Goal: Information Seeking & Learning: Check status

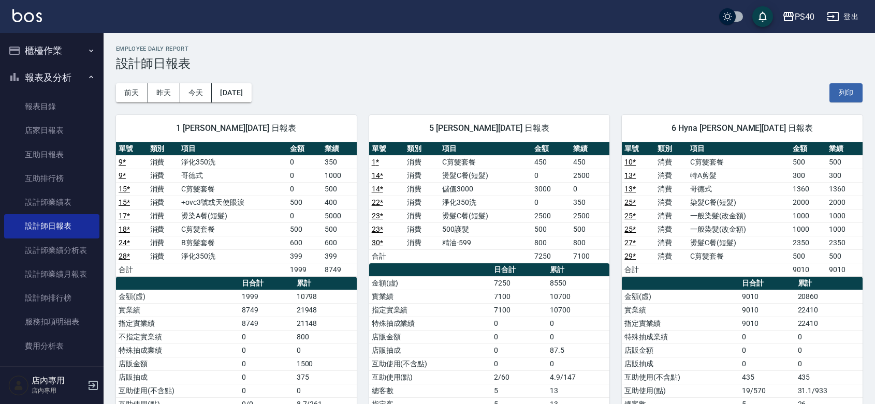
click at [844, 18] on button "登出" at bounding box center [842, 16] width 40 height 19
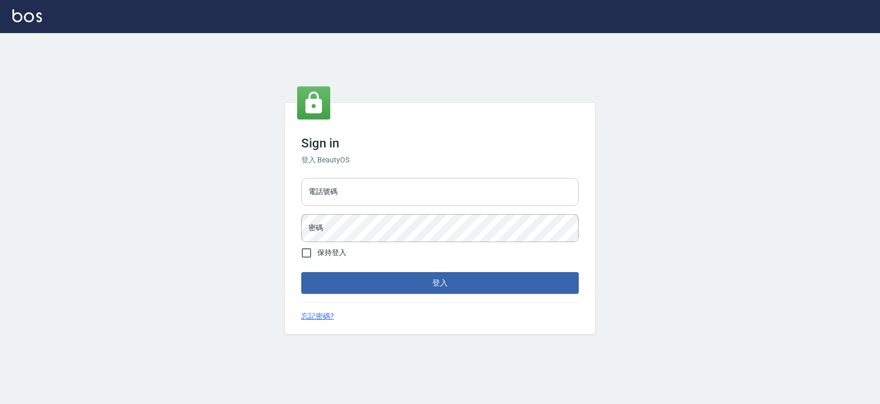
click at [482, 182] on input "電話號碼" at bounding box center [439, 192] width 277 height 28
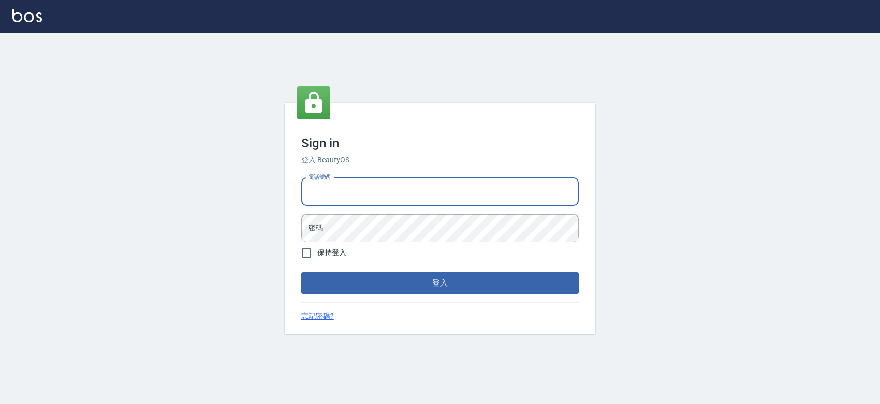
click at [482, 182] on input "電話號碼" at bounding box center [439, 192] width 277 height 28
type input "0931261253"
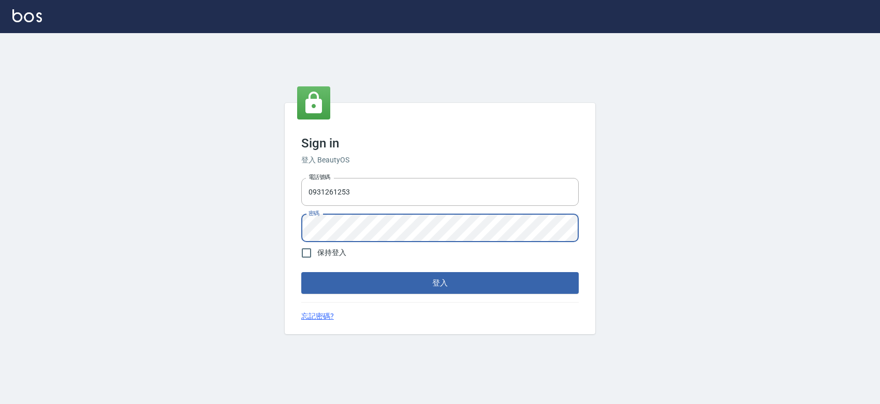
click at [301, 272] on button "登入" at bounding box center [439, 283] width 277 height 22
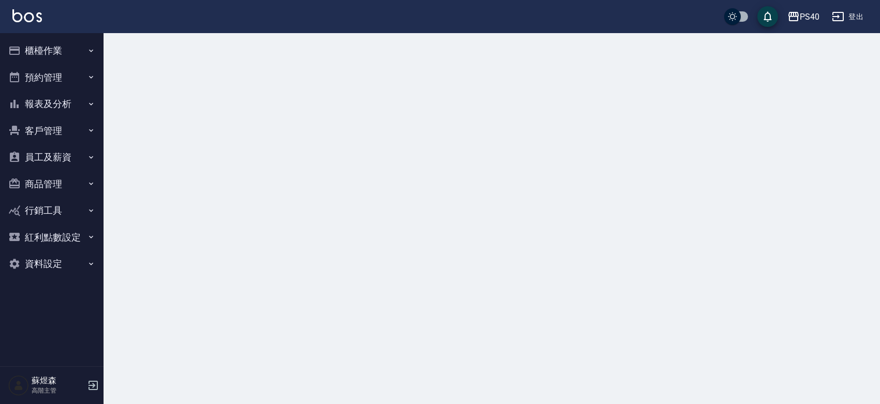
click at [65, 159] on button "員工及薪資" at bounding box center [51, 157] width 95 height 27
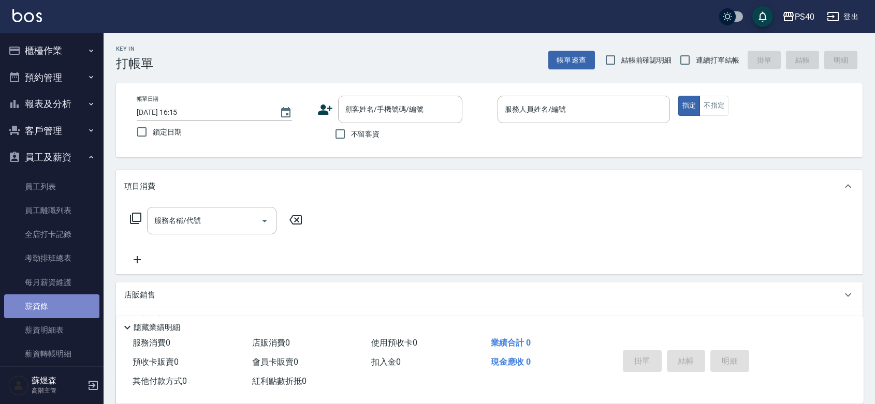
click at [52, 299] on link "薪資條" at bounding box center [51, 306] width 95 height 24
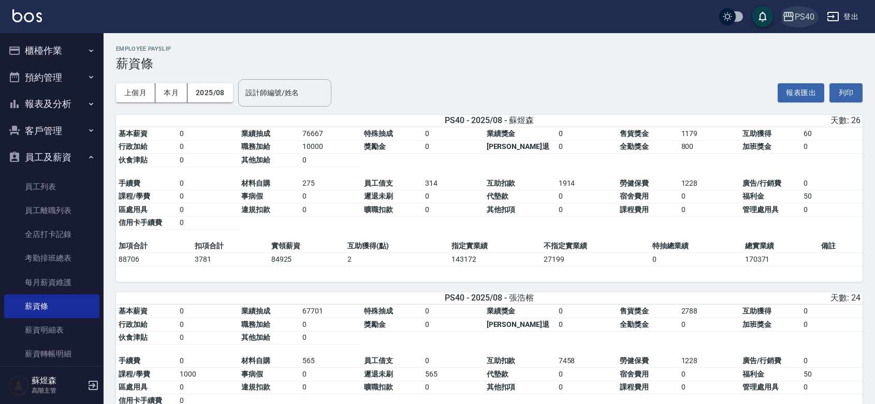
click at [801, 19] on div "PS40" at bounding box center [804, 16] width 20 height 13
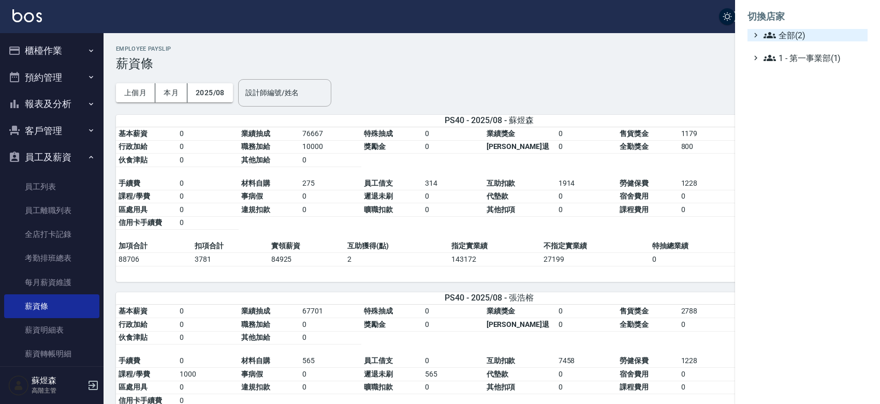
click at [807, 35] on span "全部(2)" at bounding box center [813, 35] width 100 height 12
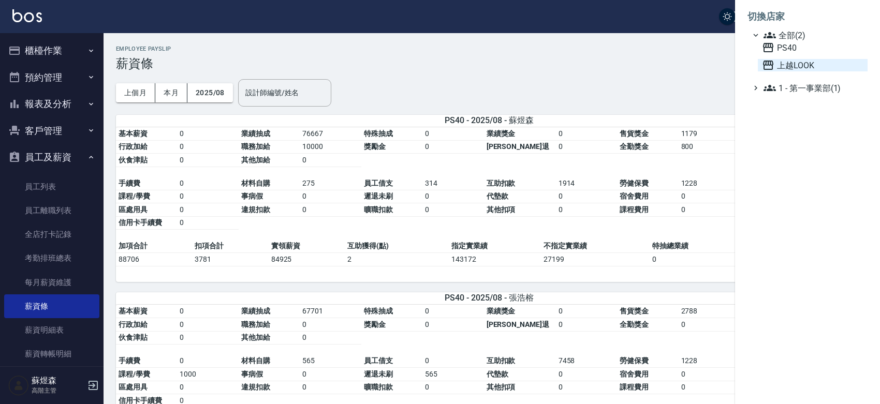
click at [808, 70] on span "上越LOOK" at bounding box center [812, 65] width 101 height 12
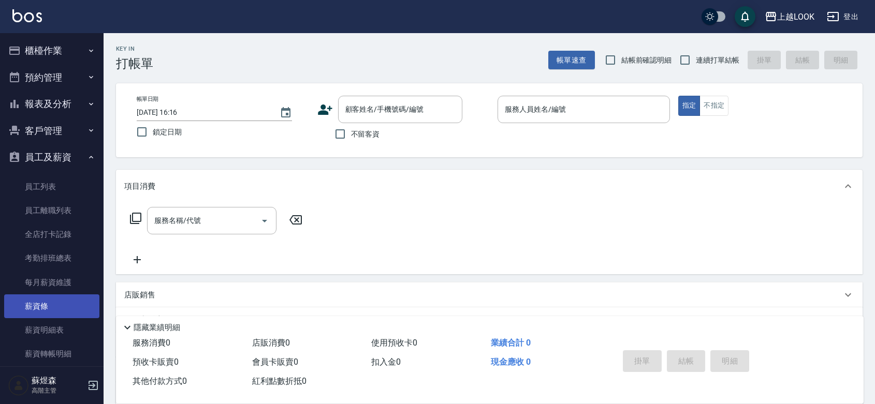
click at [38, 299] on link "薪資條" at bounding box center [51, 306] width 95 height 24
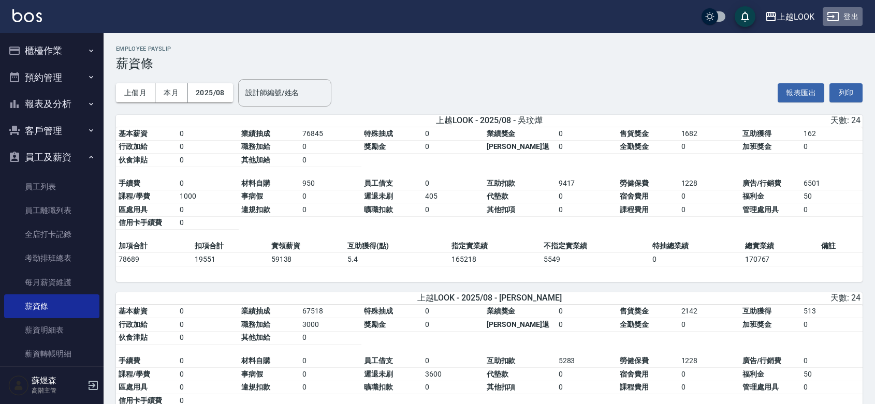
click at [848, 18] on button "登出" at bounding box center [842, 16] width 40 height 19
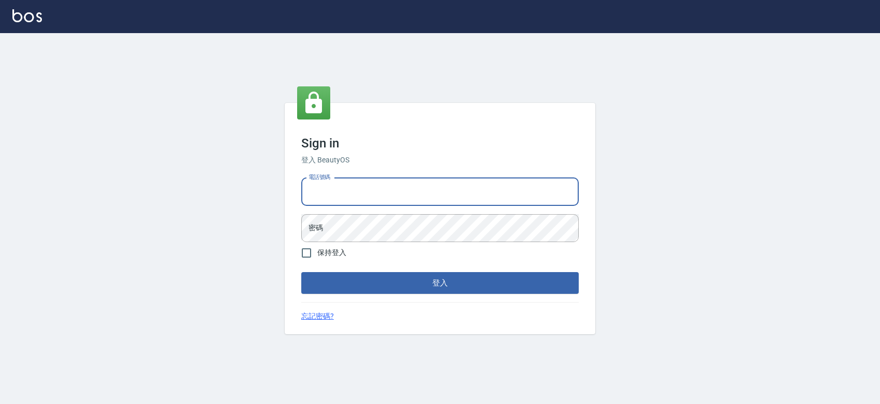
type input "0427061917"
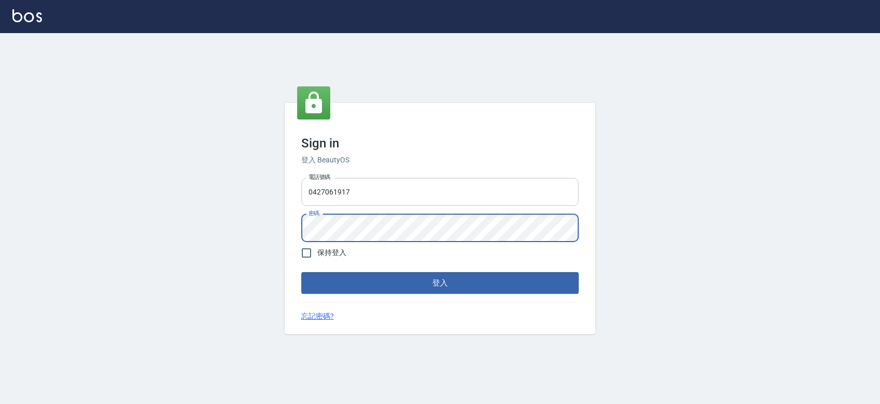
click at [301, 272] on button "登入" at bounding box center [439, 283] width 277 height 22
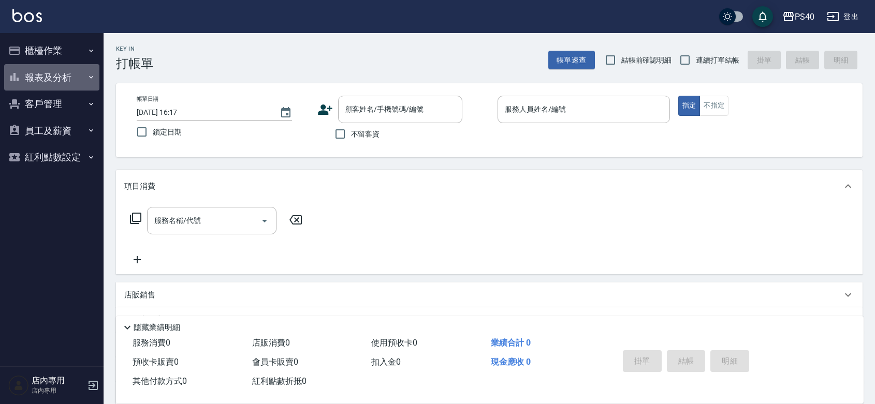
drag, startPoint x: 50, startPoint y: 78, endPoint x: 60, endPoint y: 119, distance: 41.9
click at [50, 79] on button "報表及分析" at bounding box center [51, 77] width 95 height 27
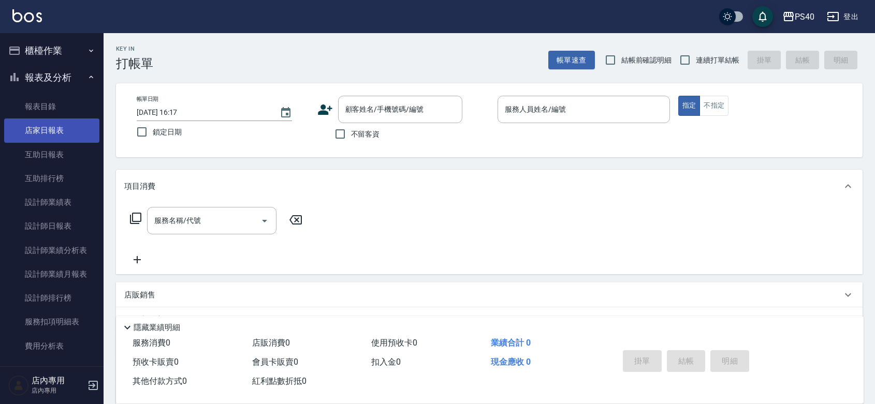
click at [58, 138] on link "店家日報表" at bounding box center [51, 131] width 95 height 24
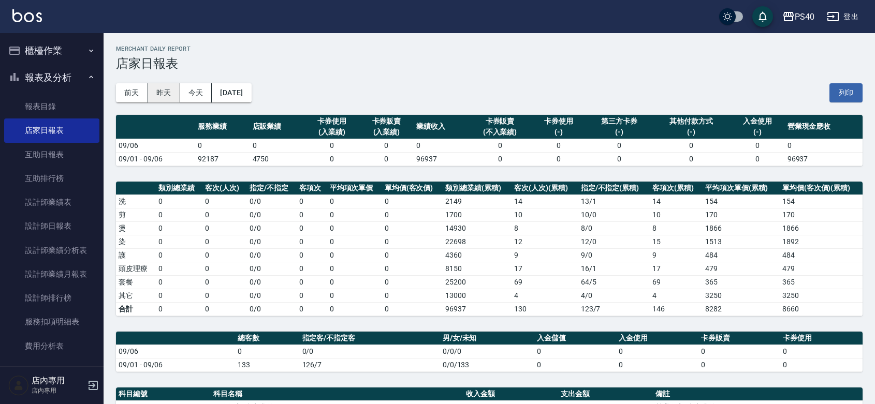
click at [164, 91] on button "昨天" at bounding box center [164, 92] width 32 height 19
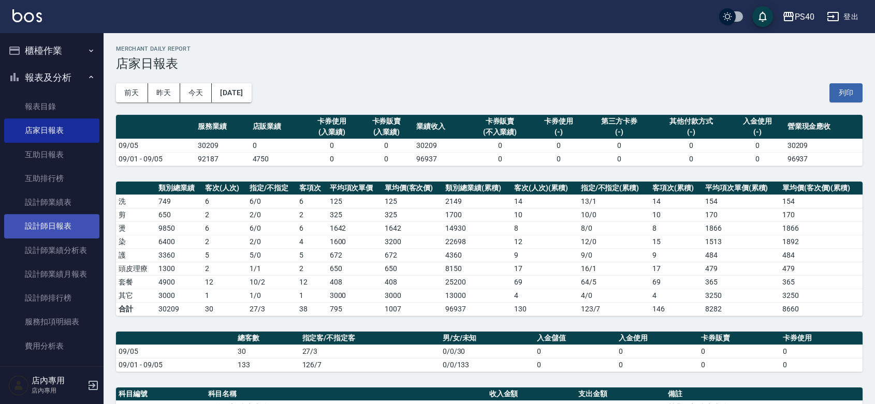
click at [55, 221] on link "設計師日報表" at bounding box center [51, 226] width 95 height 24
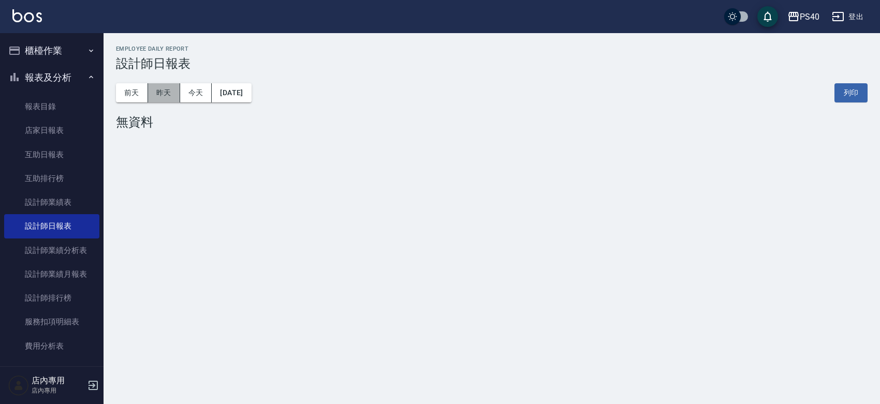
click at [168, 101] on button "昨天" at bounding box center [164, 92] width 32 height 19
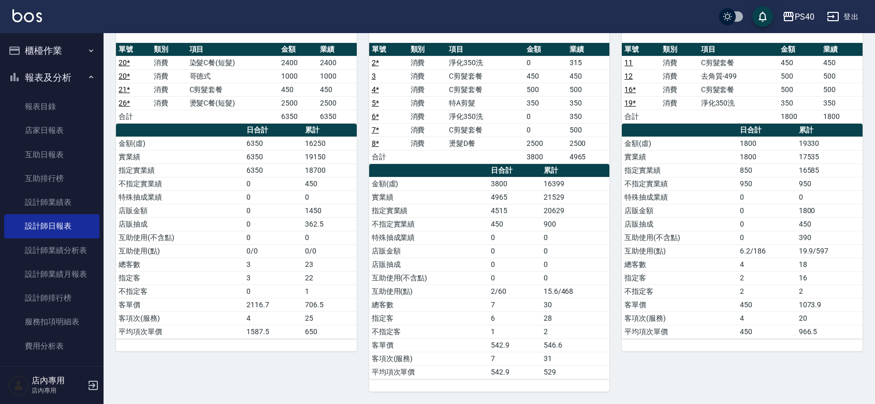
scroll to position [356, 0]
